Goal: Transaction & Acquisition: Purchase product/service

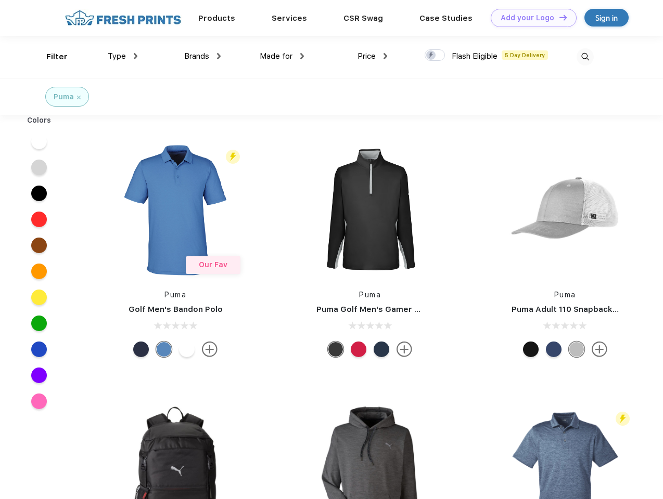
scroll to position [1, 0]
click at [530, 18] on link "Add your Logo Design Tool" at bounding box center [534, 18] width 86 height 18
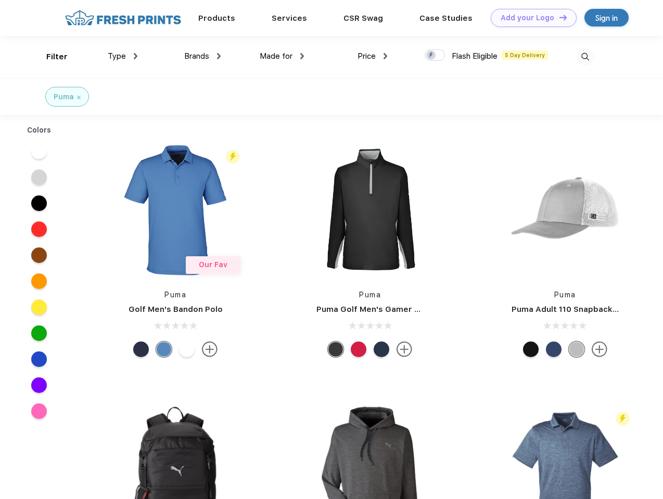
click at [0, 0] on div "Design Tool" at bounding box center [0, 0] width 0 height 0
click at [558, 17] on link "Add your Logo Design Tool" at bounding box center [534, 18] width 86 height 18
click at [50, 57] on div "Filter" at bounding box center [56, 57] width 21 height 12
click at [123, 56] on span "Type" at bounding box center [117, 56] width 18 height 9
click at [202, 56] on span "Brands" at bounding box center [196, 56] width 25 height 9
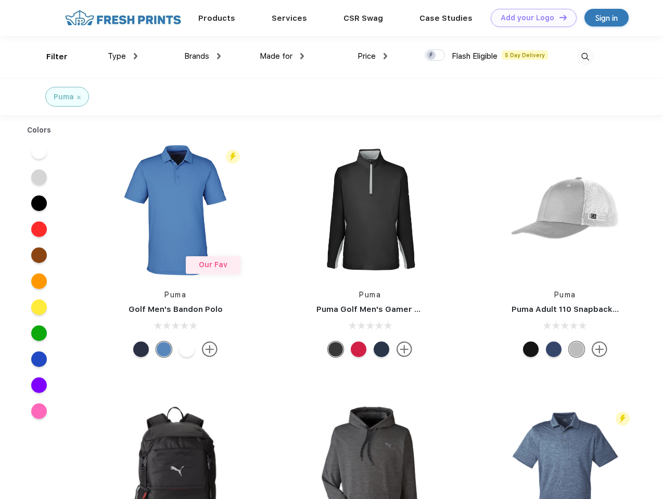
click at [282, 56] on span "Made for" at bounding box center [276, 56] width 33 height 9
click at [373, 56] on span "Price" at bounding box center [366, 56] width 18 height 9
click at [435, 56] on div at bounding box center [435, 54] width 20 height 11
click at [431, 56] on input "checkbox" at bounding box center [428, 52] width 7 height 7
click at [585, 57] on img at bounding box center [584, 56] width 17 height 17
